Goal: Task Accomplishment & Management: Complete application form

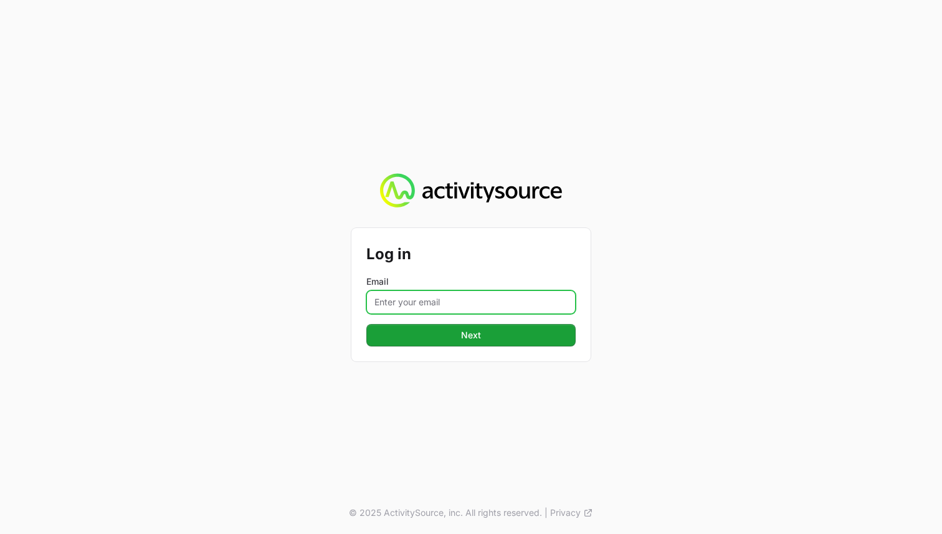
click at [422, 295] on input "Email" at bounding box center [470, 302] width 209 height 24
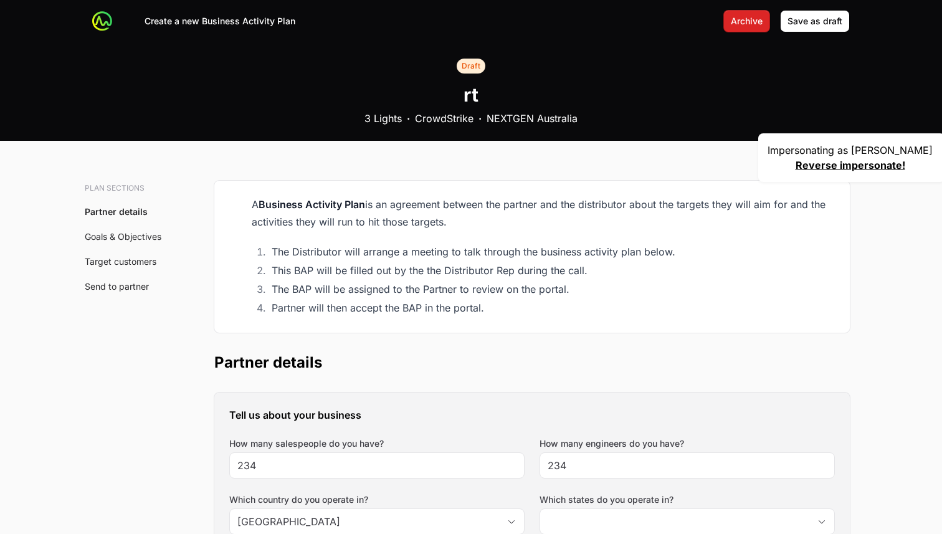
type input "[GEOGRAPHIC_DATA]"
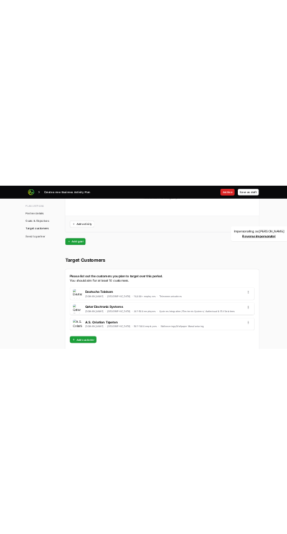
scroll to position [3418, 0]
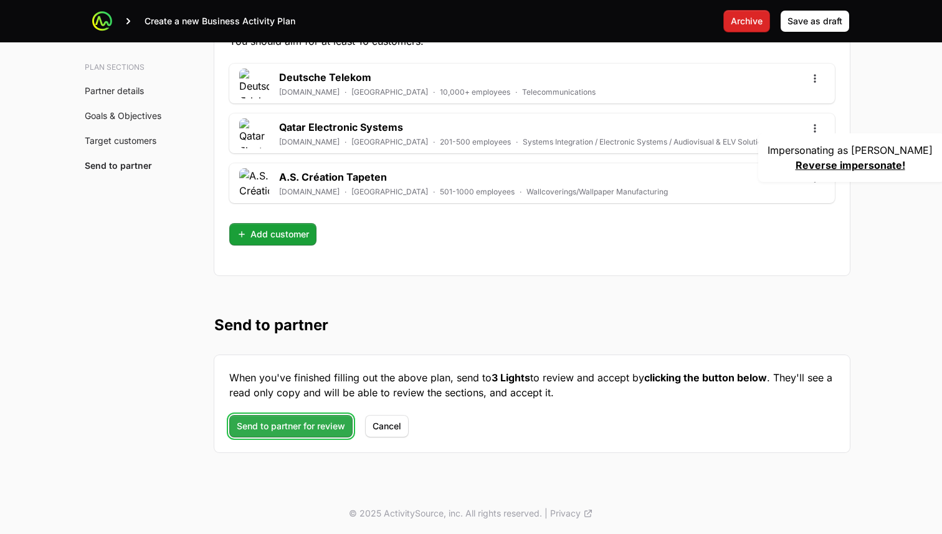
click at [307, 420] on span "Send to partner for review" at bounding box center [291, 426] width 108 height 15
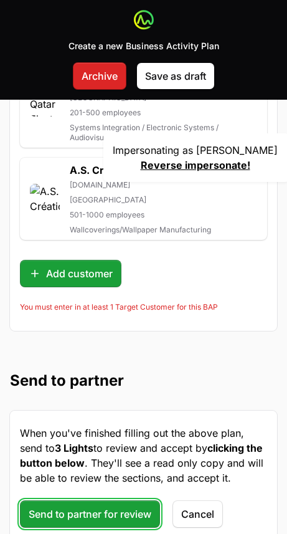
scroll to position [4967, 0]
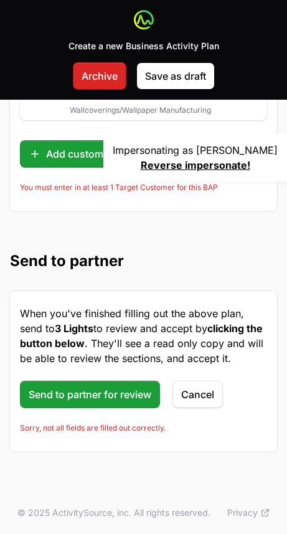
click at [31, 184] on li "You must enter in at least 1 Target Customer for this BAP" at bounding box center [143, 188] width 247 height 10
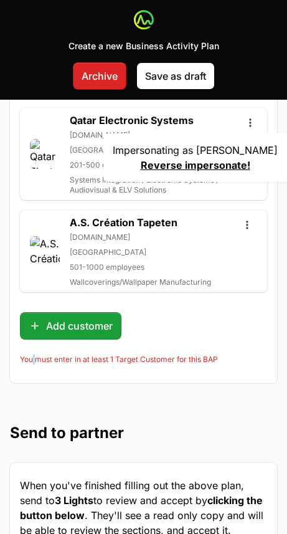
scroll to position [4777, 0]
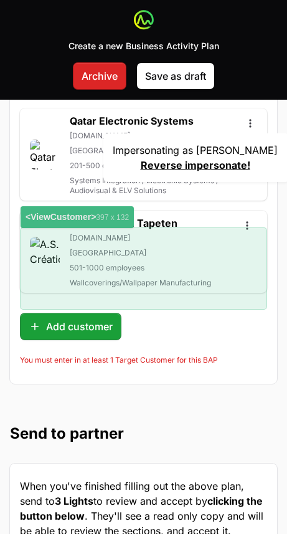
click at [155, 231] on h2 "A.S. Création Tapeten" at bounding box center [140, 223] width 141 height 15
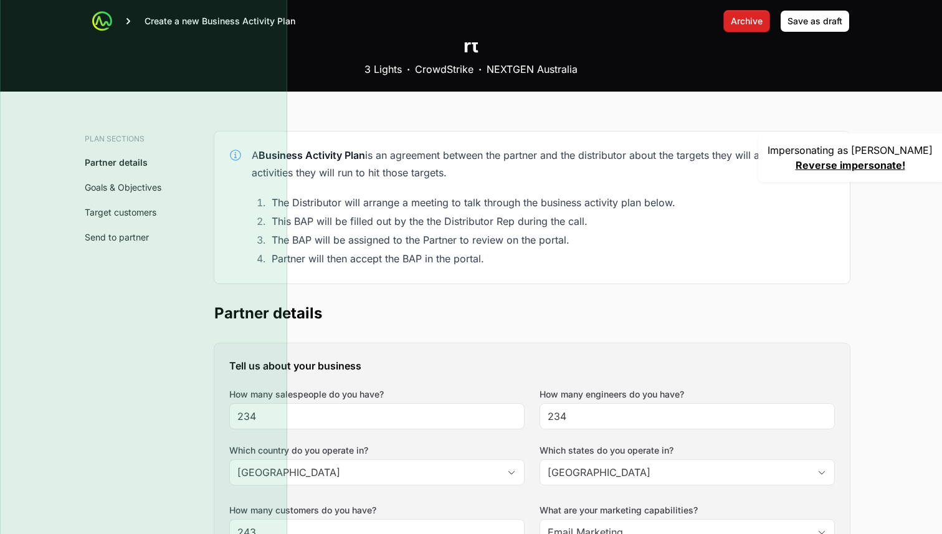
scroll to position [0, 0]
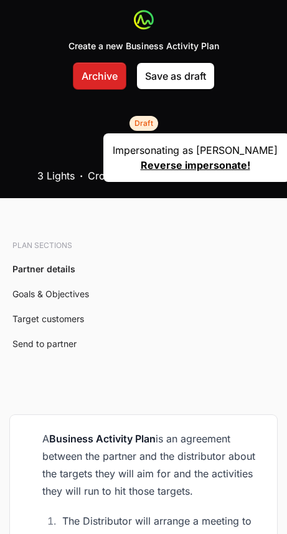
type input "[GEOGRAPHIC_DATA]"
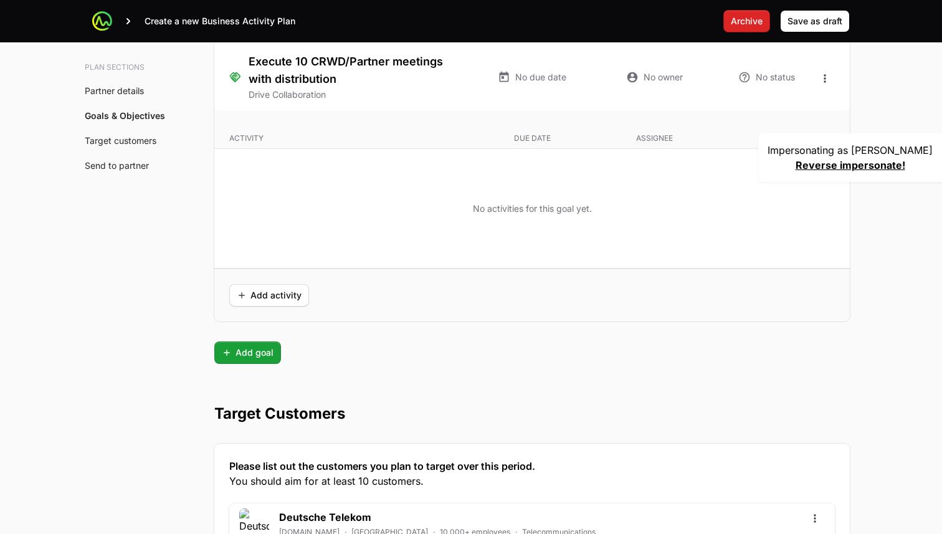
scroll to position [3418, 0]
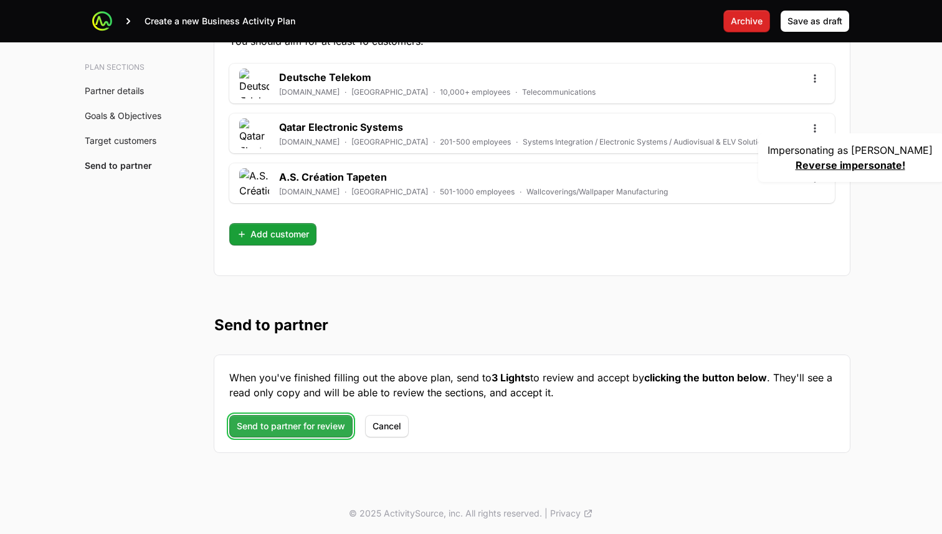
click at [311, 422] on span "Send to partner for review" at bounding box center [291, 426] width 108 height 15
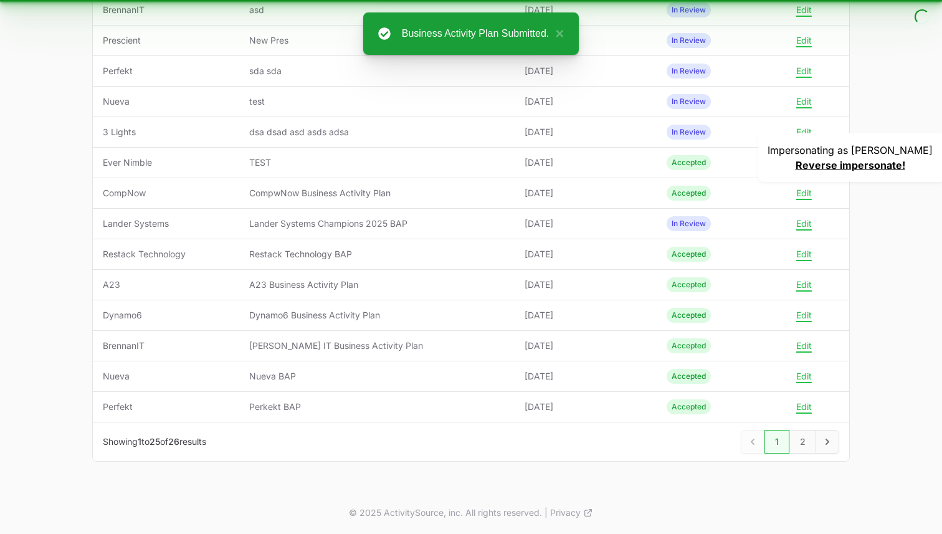
scroll to position [550, 0]
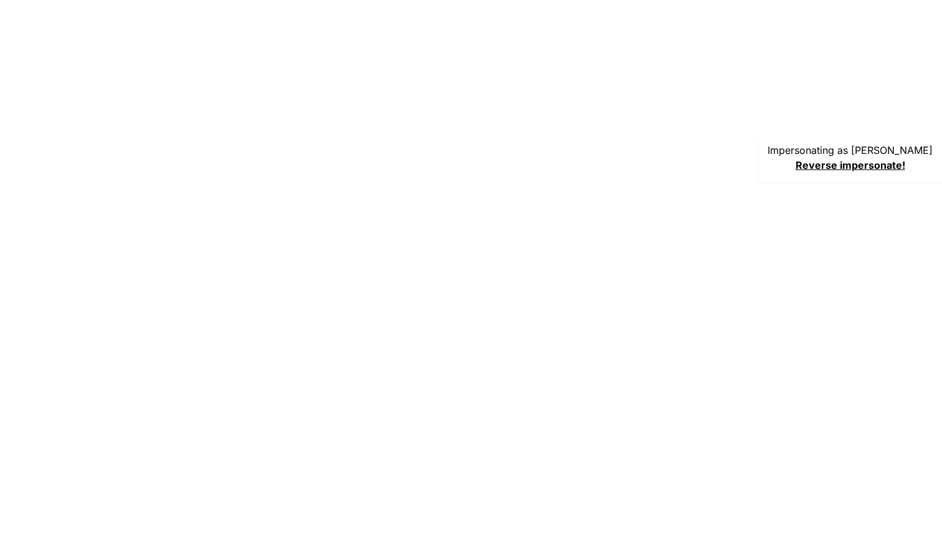
click at [447, 0] on html "Impersonating as [PERSON_NAME] Reverse impersonate!" at bounding box center [471, 0] width 942 height 0
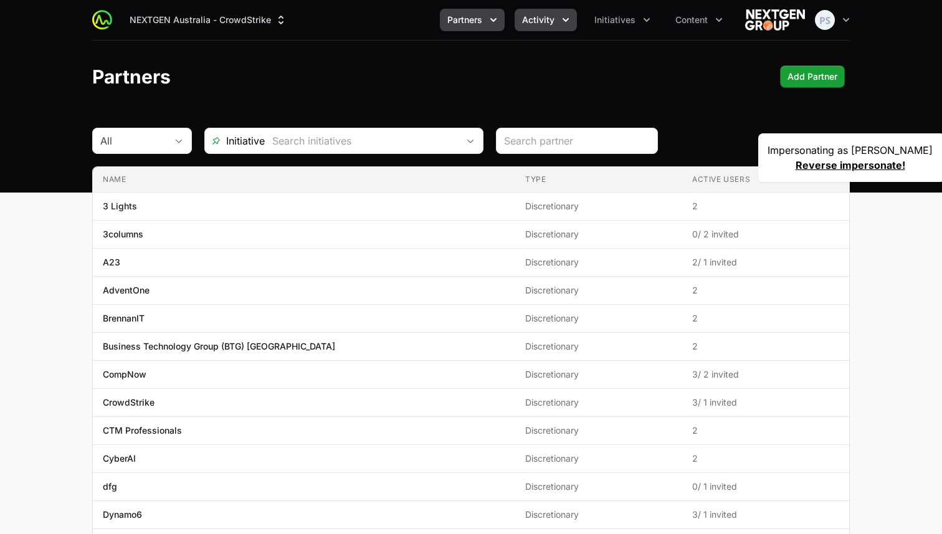
click at [542, 17] on span "Activity" at bounding box center [538, 20] width 32 height 12
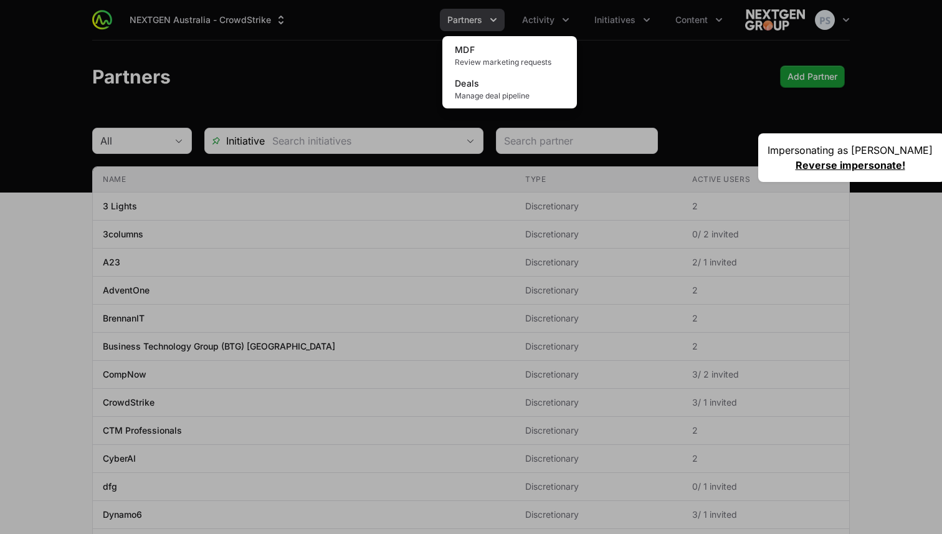
click at [472, 28] on div "Activity menu" at bounding box center [471, 267] width 942 height 534
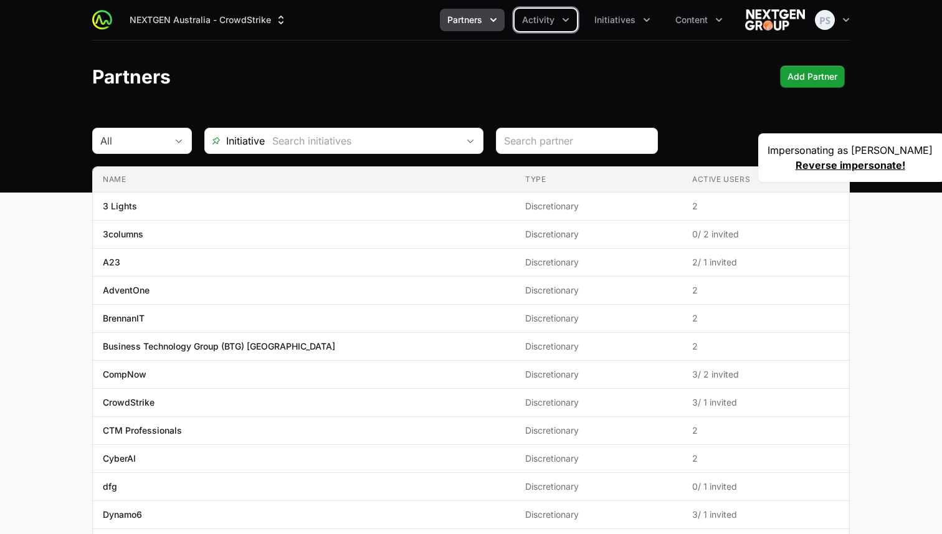
click at [472, 28] on button "Partners" at bounding box center [472, 20] width 65 height 22
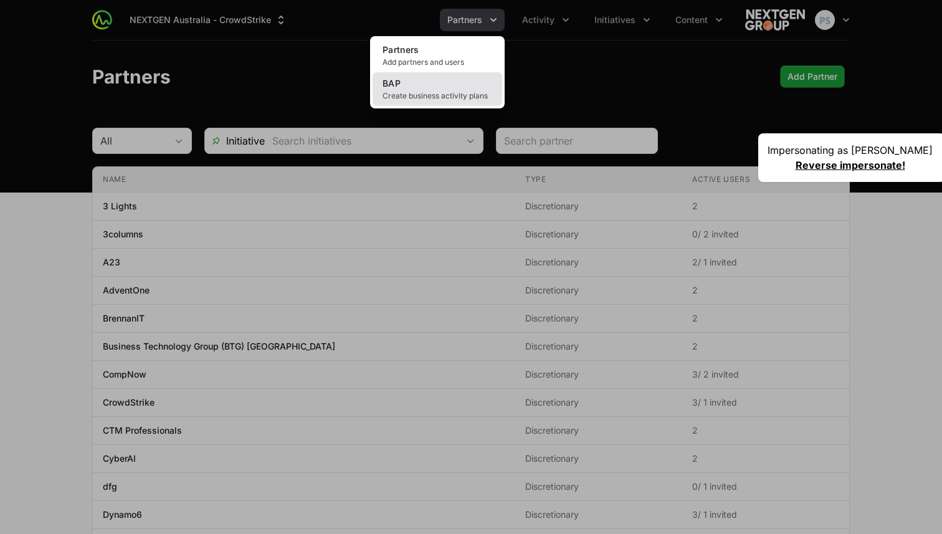
click at [472, 77] on link "BAP Create business activity plans" at bounding box center [438, 89] width 130 height 34
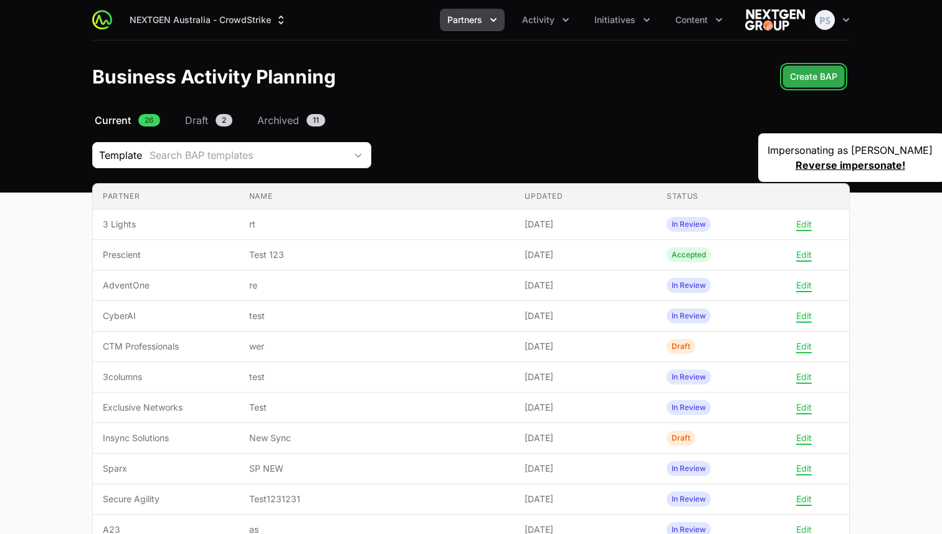
click at [806, 73] on span "Create BAP" at bounding box center [813, 76] width 47 height 15
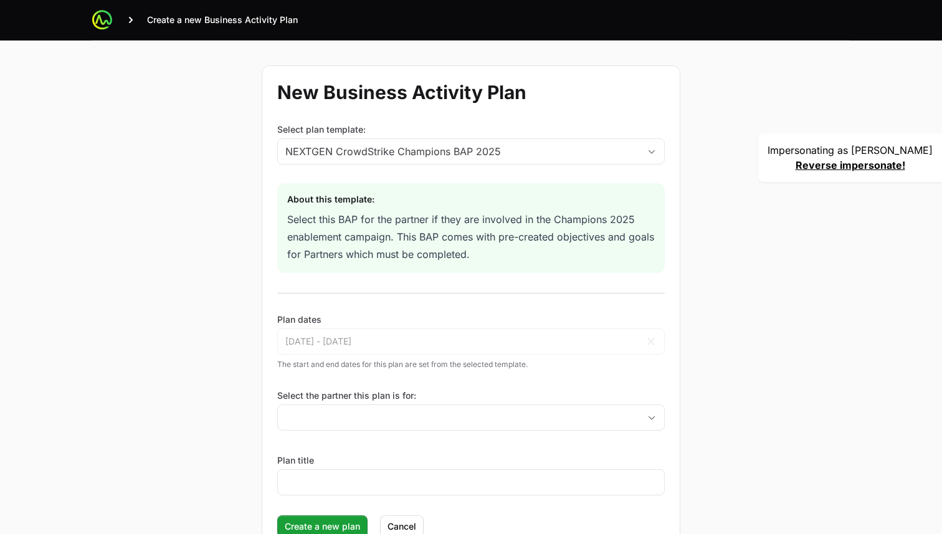
click at [365, 384] on form "New Business Activity Plan Select plan template: NEXTGEN CrowdStrike Champions …" at bounding box center [471, 309] width 419 height 488
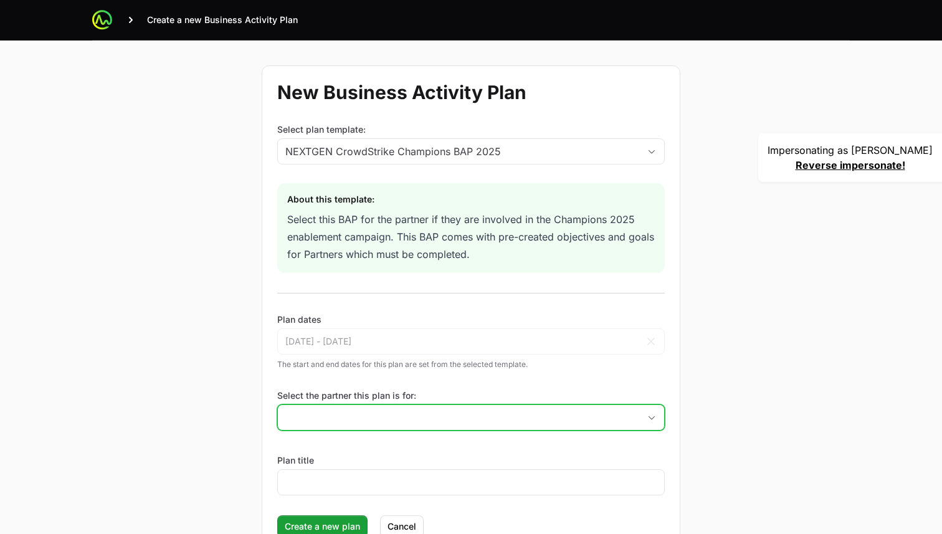
click at [356, 417] on input "Select the partner this plan is for:" at bounding box center [458, 417] width 361 height 25
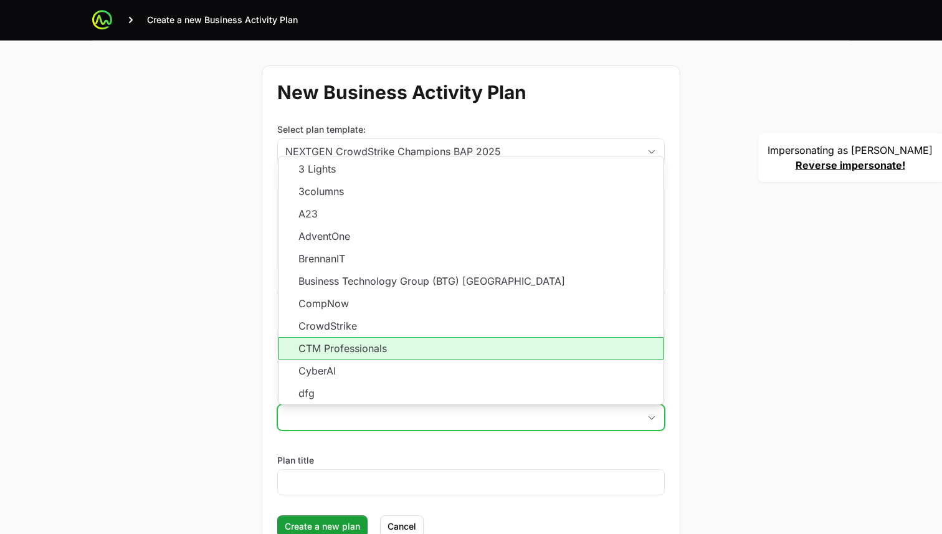
click at [370, 340] on li "CTM Professionals" at bounding box center [471, 348] width 385 height 22
type input "CTM Professionals"
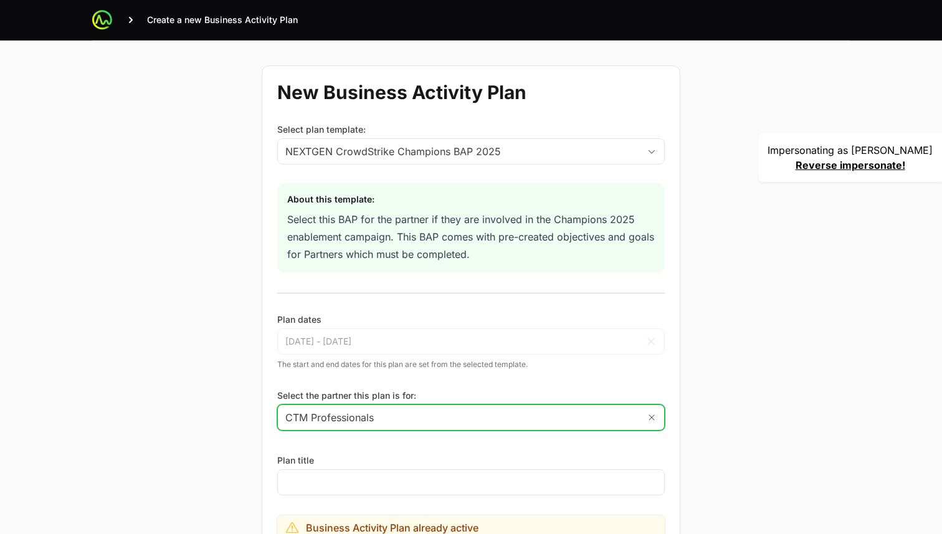
scroll to position [163, 0]
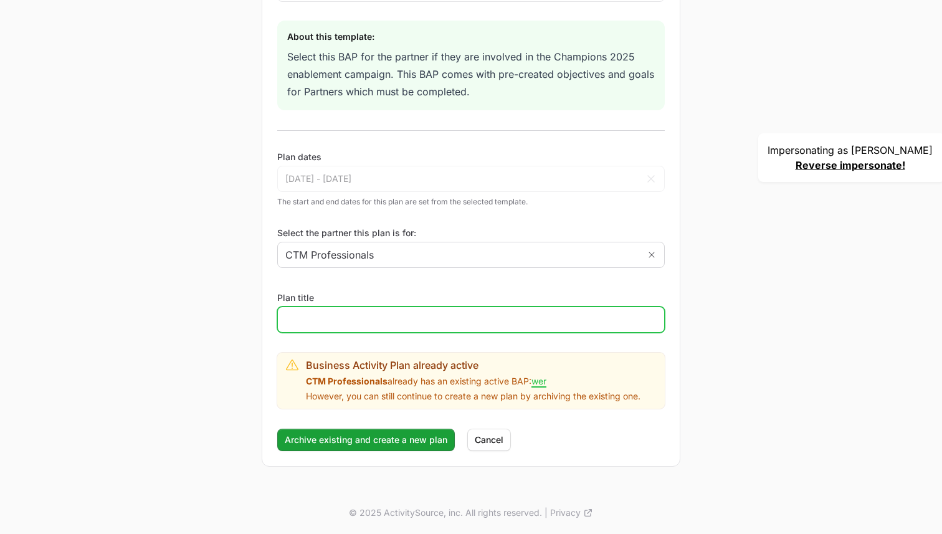
click at [344, 315] on input "Plan title" at bounding box center [470, 319] width 371 height 15
type input "asdf"
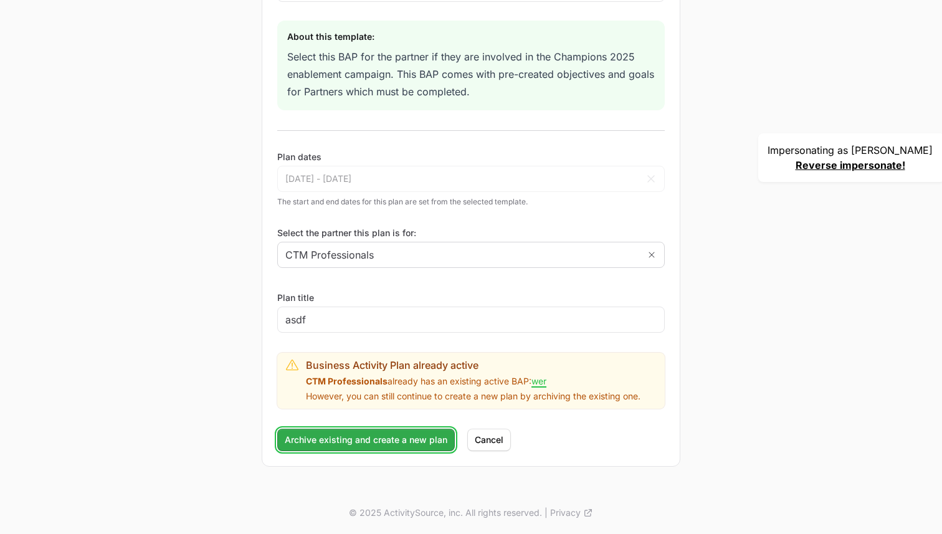
click at [320, 445] on span "Archive existing and create a new plan" at bounding box center [366, 439] width 163 height 15
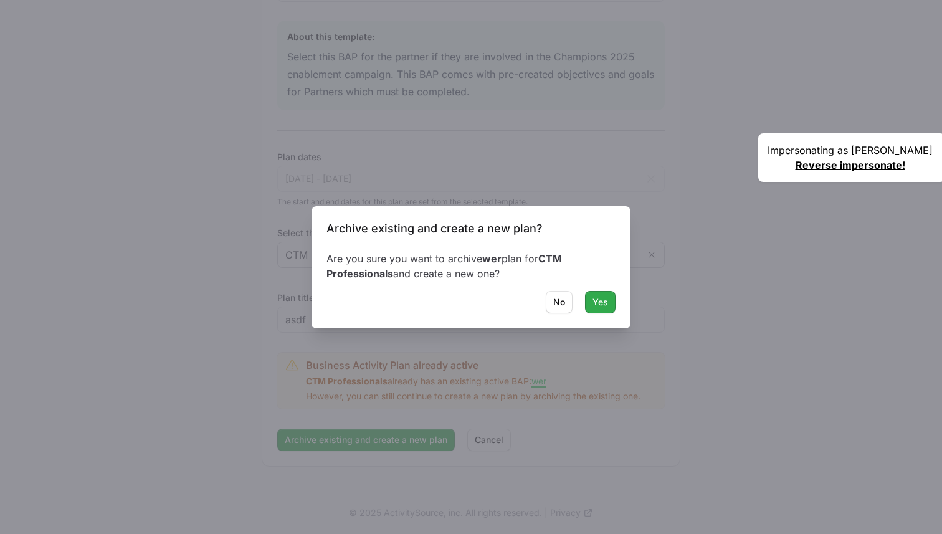
click at [599, 300] on span "Yes" at bounding box center [601, 302] width 16 height 15
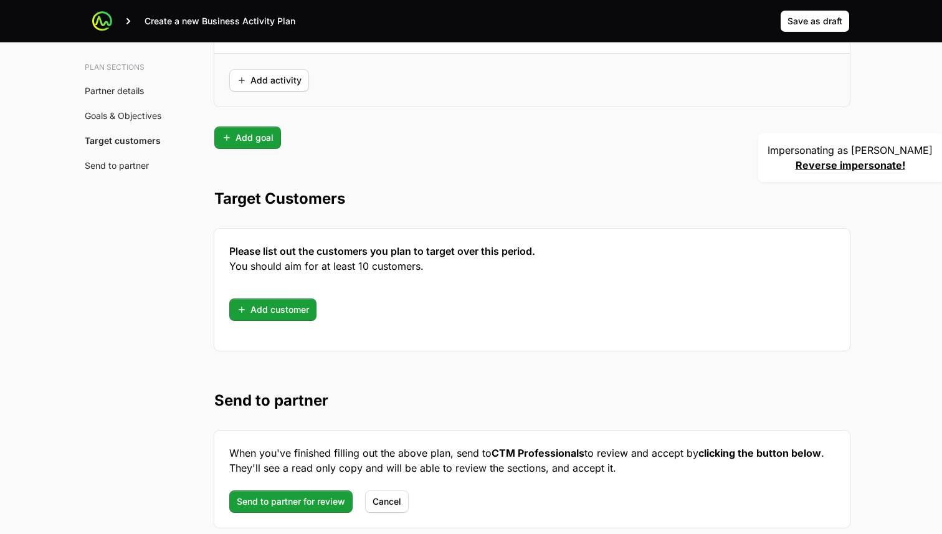
scroll to position [3167, 0]
